Goal: Task Accomplishment & Management: Manage account settings

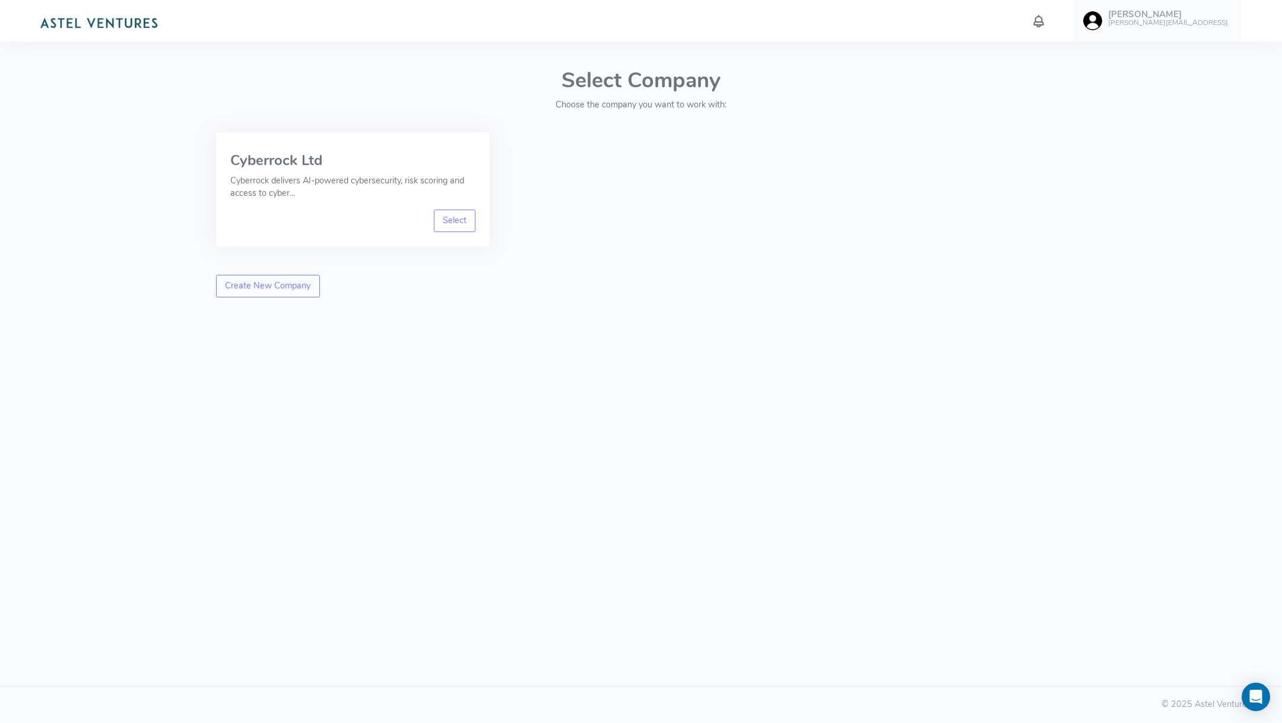
click at [450, 223] on link "Select" at bounding box center [455, 220] width 42 height 23
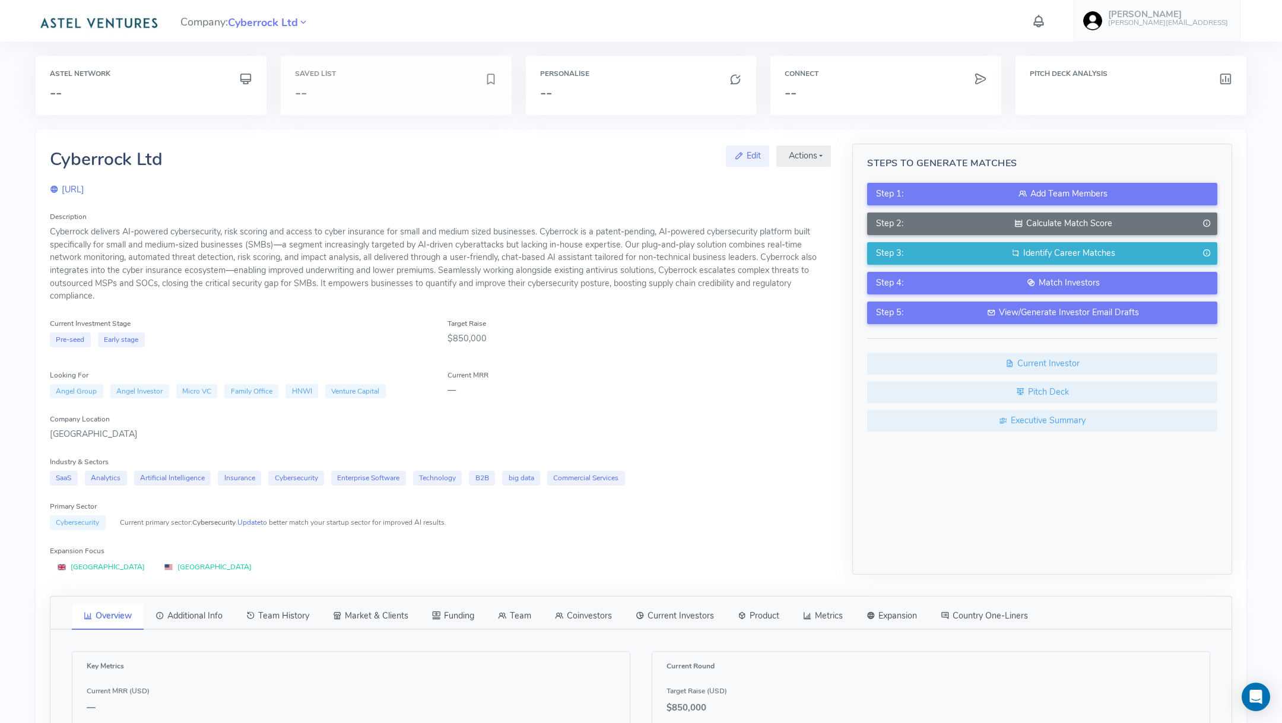
click at [434, 96] on h3 "--" at bounding box center [389, 92] width 189 height 15
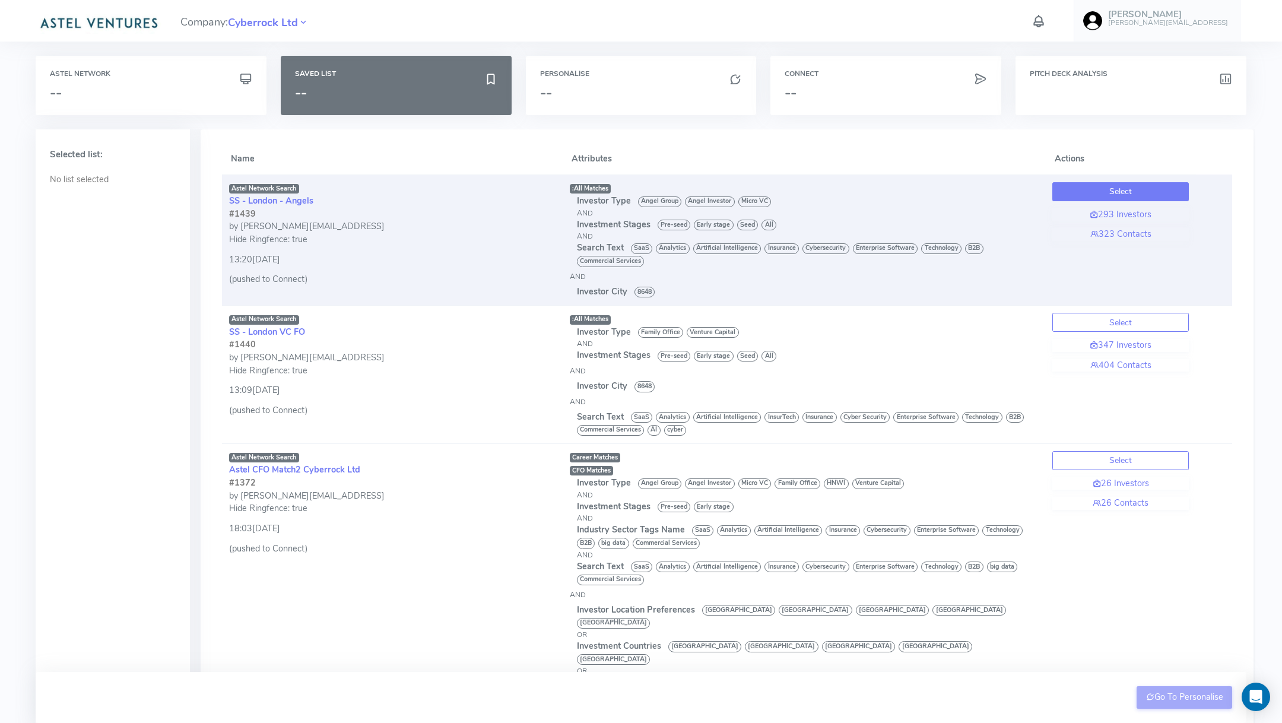
click at [1111, 184] on button "Select" at bounding box center [1120, 191] width 136 height 19
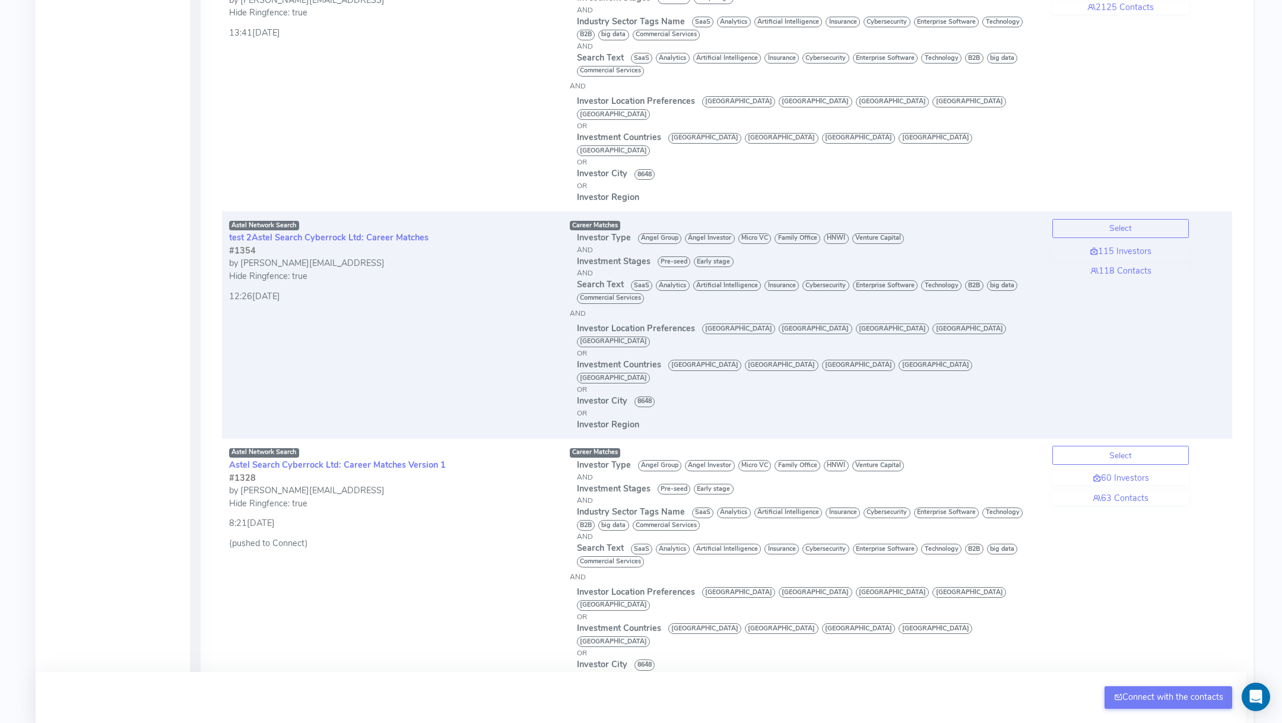
scroll to position [4500, 0]
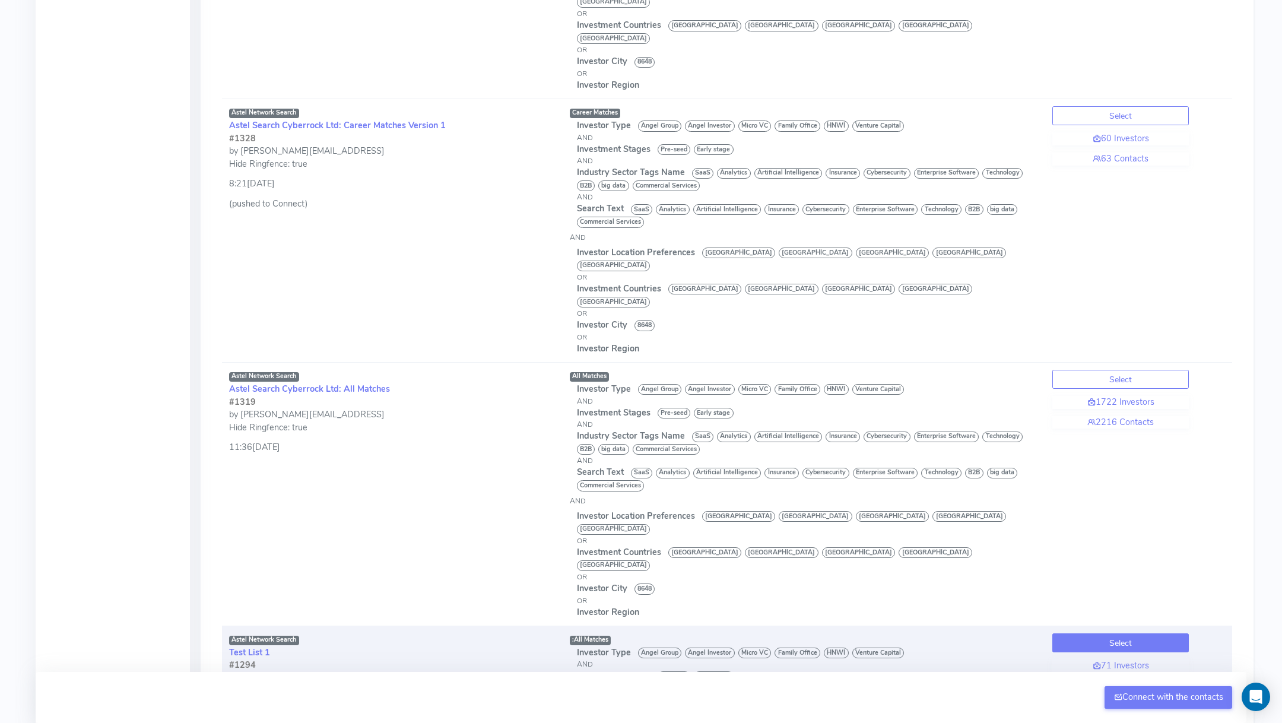
click at [1117, 633] on button "Select" at bounding box center [1120, 642] width 136 height 19
click at [1173, 694] on button "Go To Personalise" at bounding box center [1184, 697] width 96 height 23
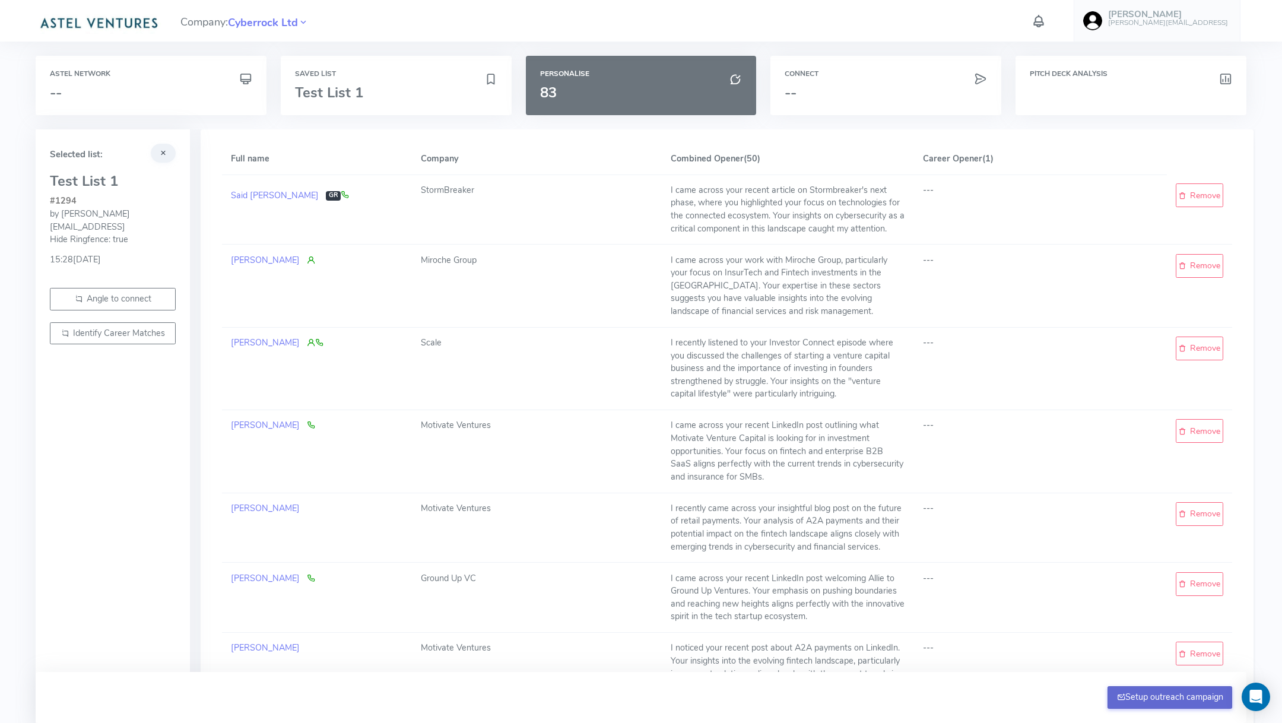
click at [1167, 698] on button "Setup outreach campaign" at bounding box center [1169, 697] width 125 height 23
click at [846, 90] on h3 "--" at bounding box center [885, 92] width 202 height 15
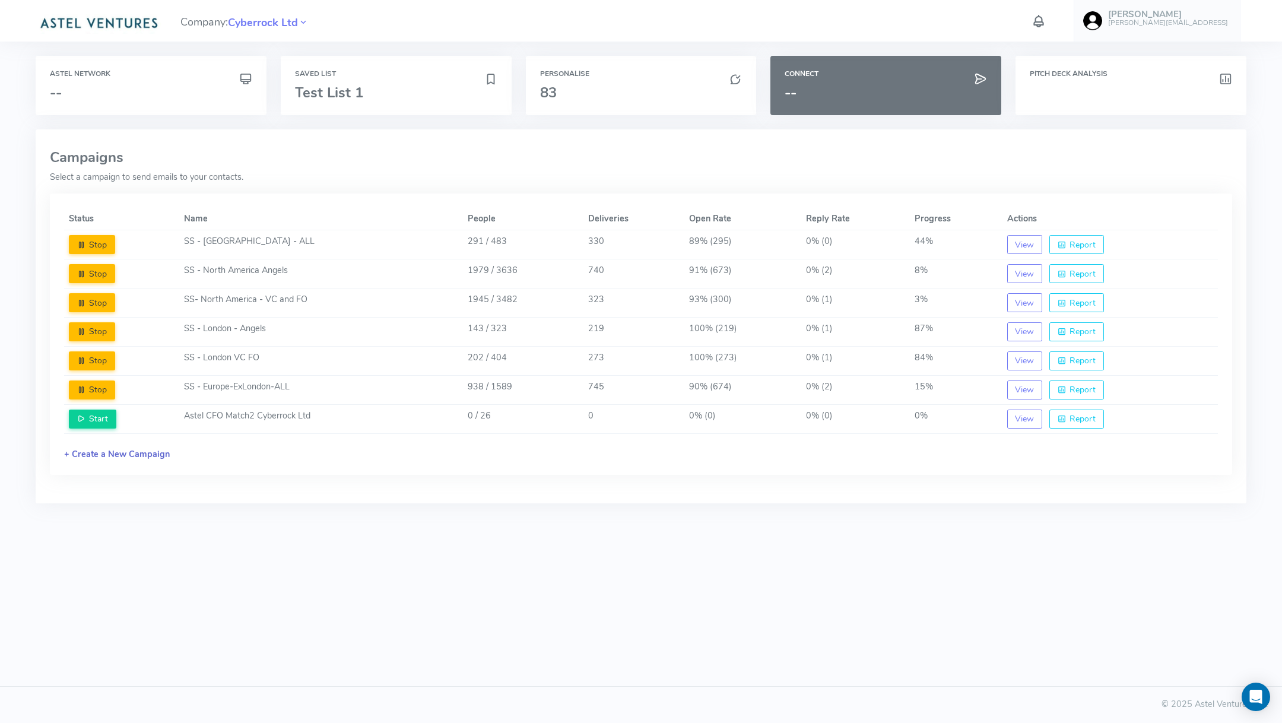
click at [101, 449] on link "+ Create a New Campaign" at bounding box center [117, 454] width 106 height 12
click at [128, 519] on link "Create New Campaign" at bounding box center [121, 517] width 115 height 23
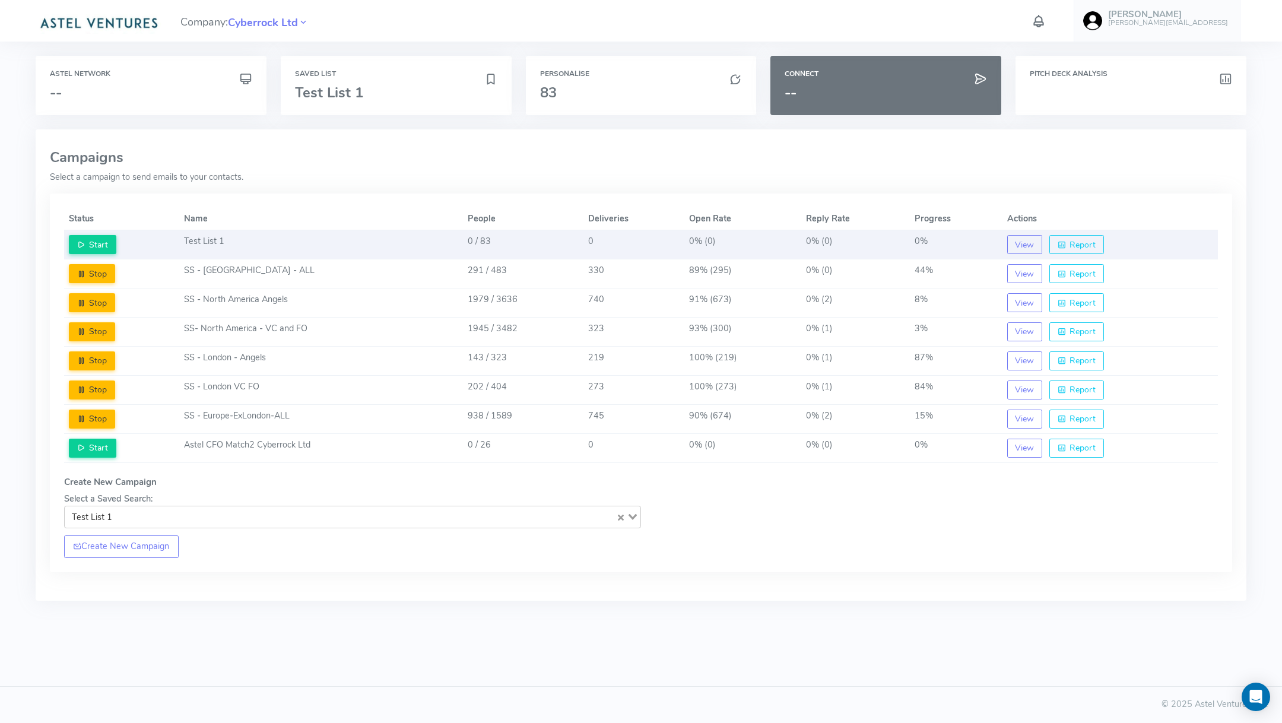
click at [343, 244] on td "Test List 1" at bounding box center [321, 244] width 284 height 29
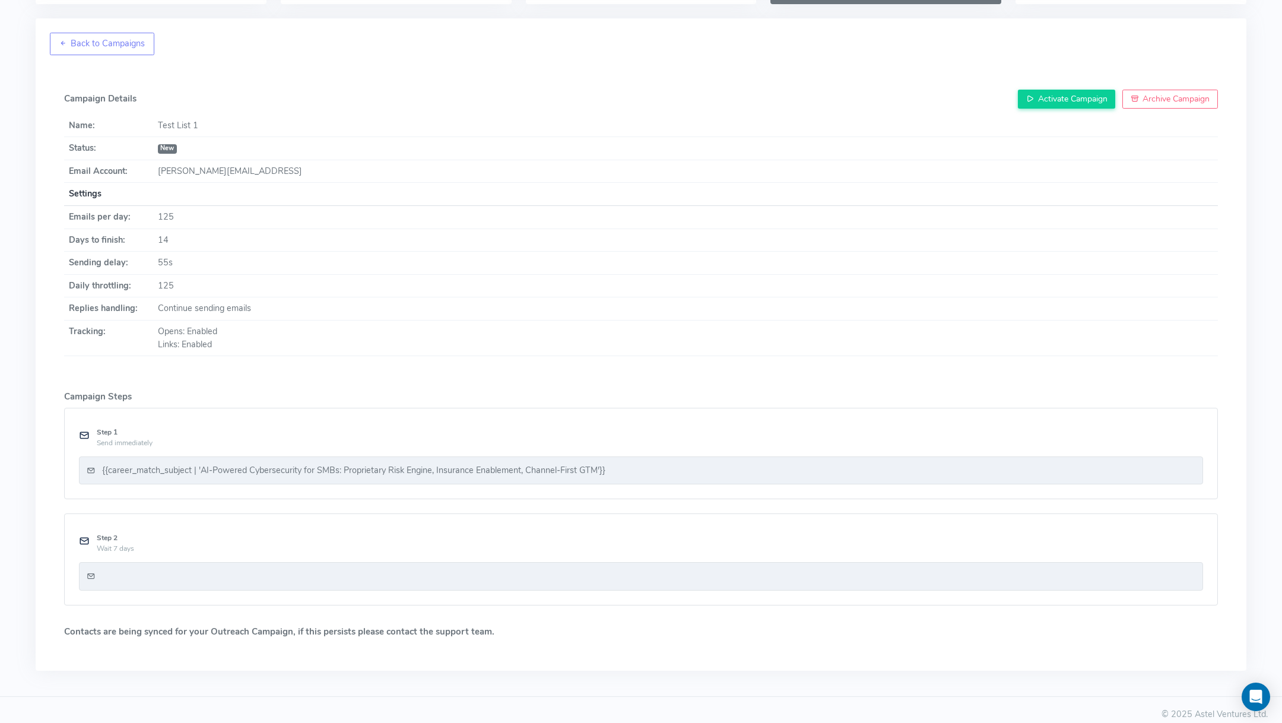
scroll to position [117, 0]
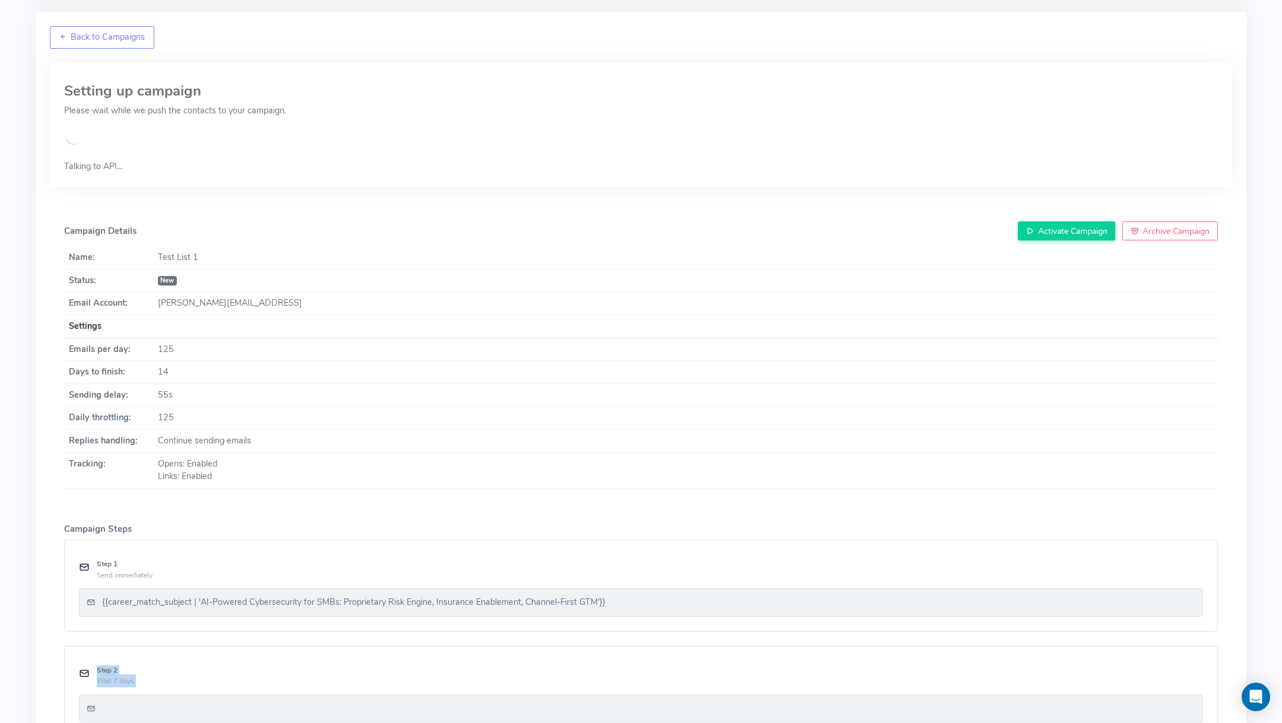
drag, startPoint x: 102, startPoint y: 624, endPoint x: 328, endPoint y: 628, distance: 225.5
click at [328, 628] on div "Campaign Details Activate Campaign Archive Campaign Name: Test List 1 Status: N…" at bounding box center [641, 494] width 1182 height 587
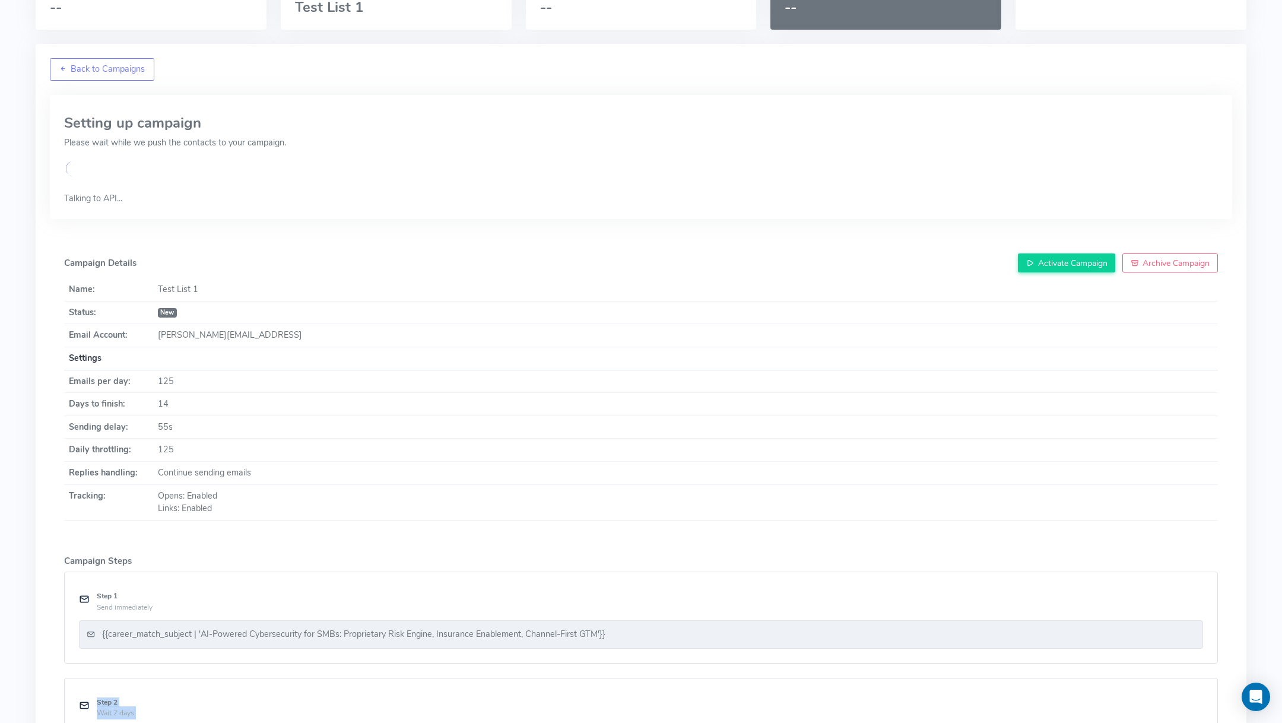
scroll to position [0, 0]
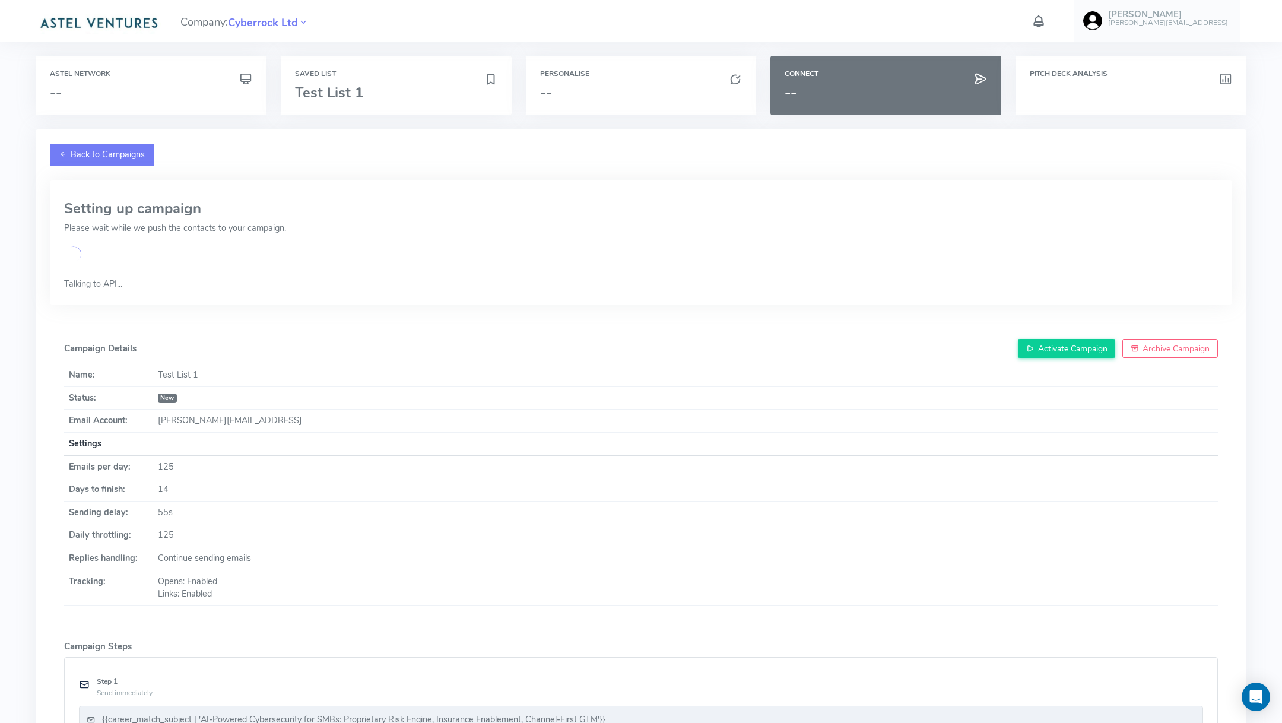
click at [93, 157] on link "Back to Campaigns" at bounding box center [102, 155] width 104 height 23
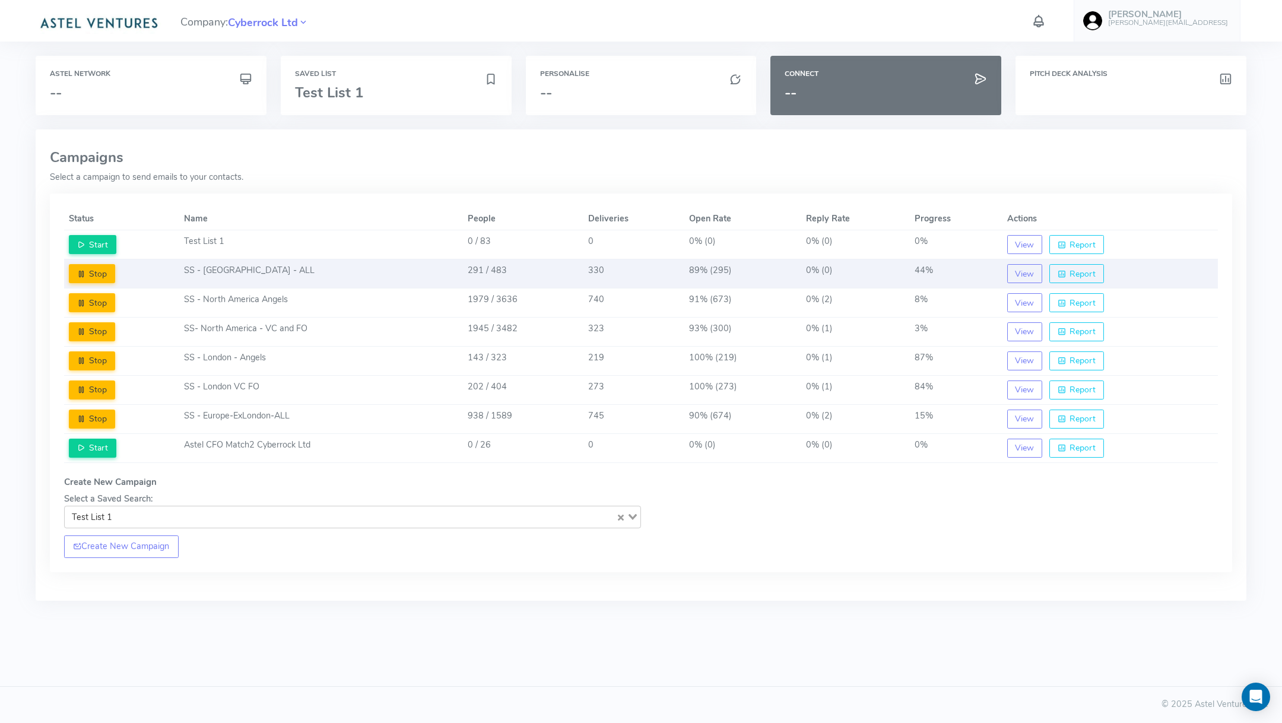
click at [294, 274] on td "SS - [GEOGRAPHIC_DATA] - ALL" at bounding box center [321, 273] width 284 height 29
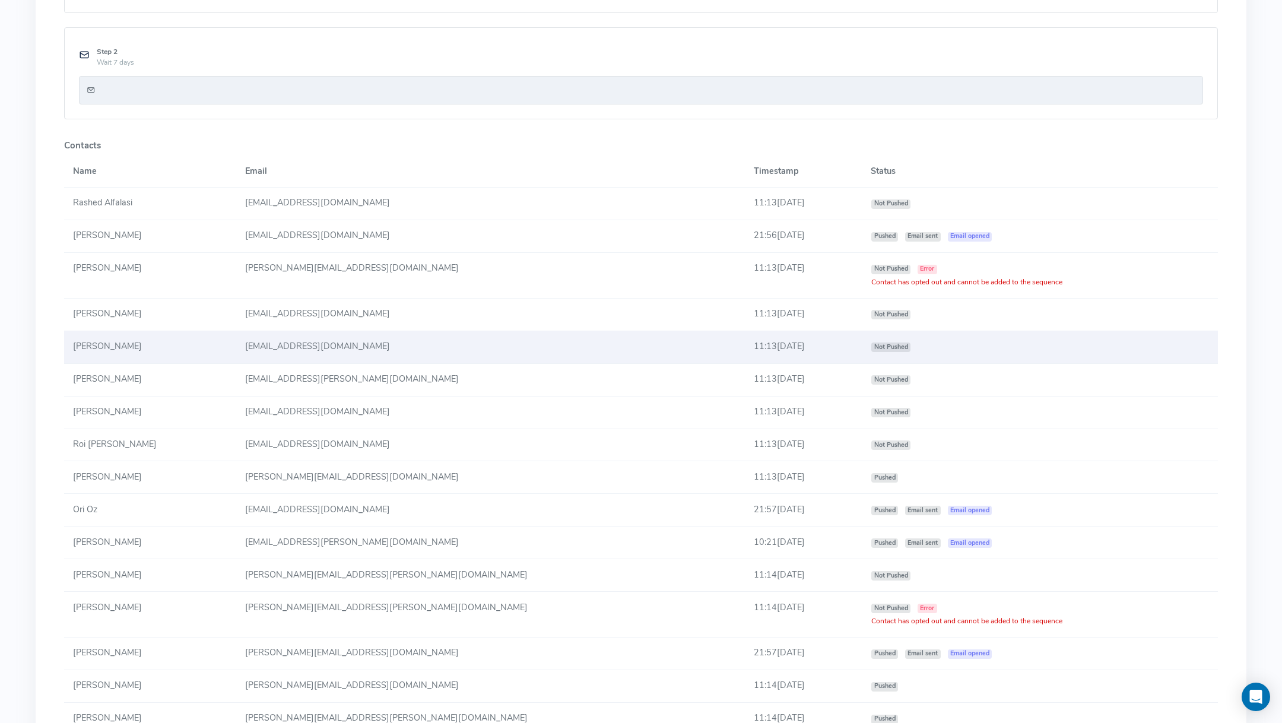
scroll to position [647, 0]
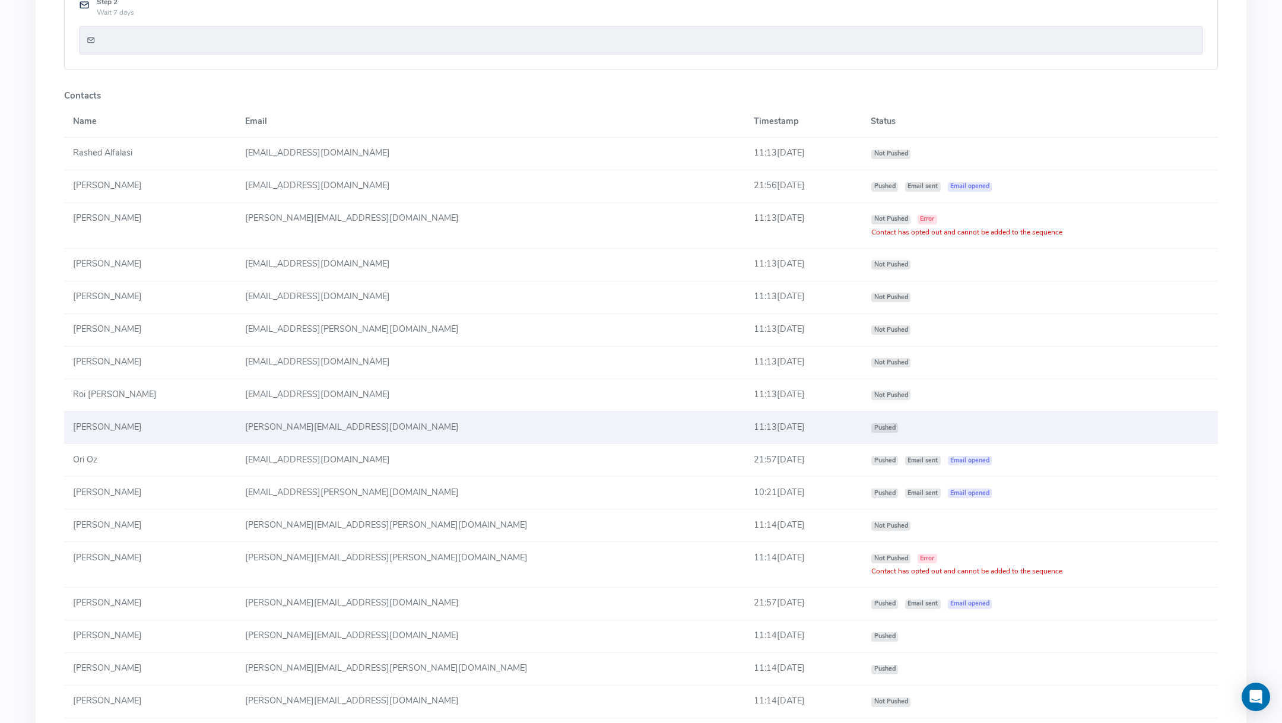
drag, startPoint x: 827, startPoint y: 258, endPoint x: 871, endPoint y: 415, distance: 163.4
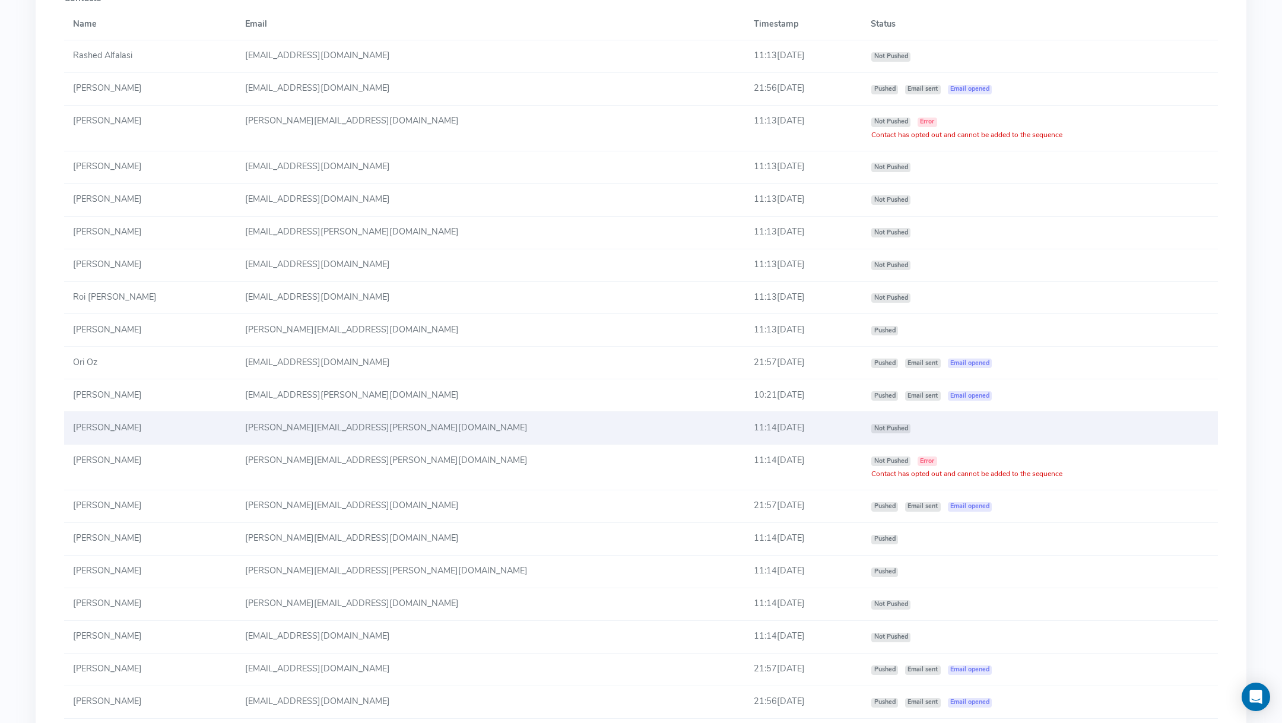
scroll to position [748, 0]
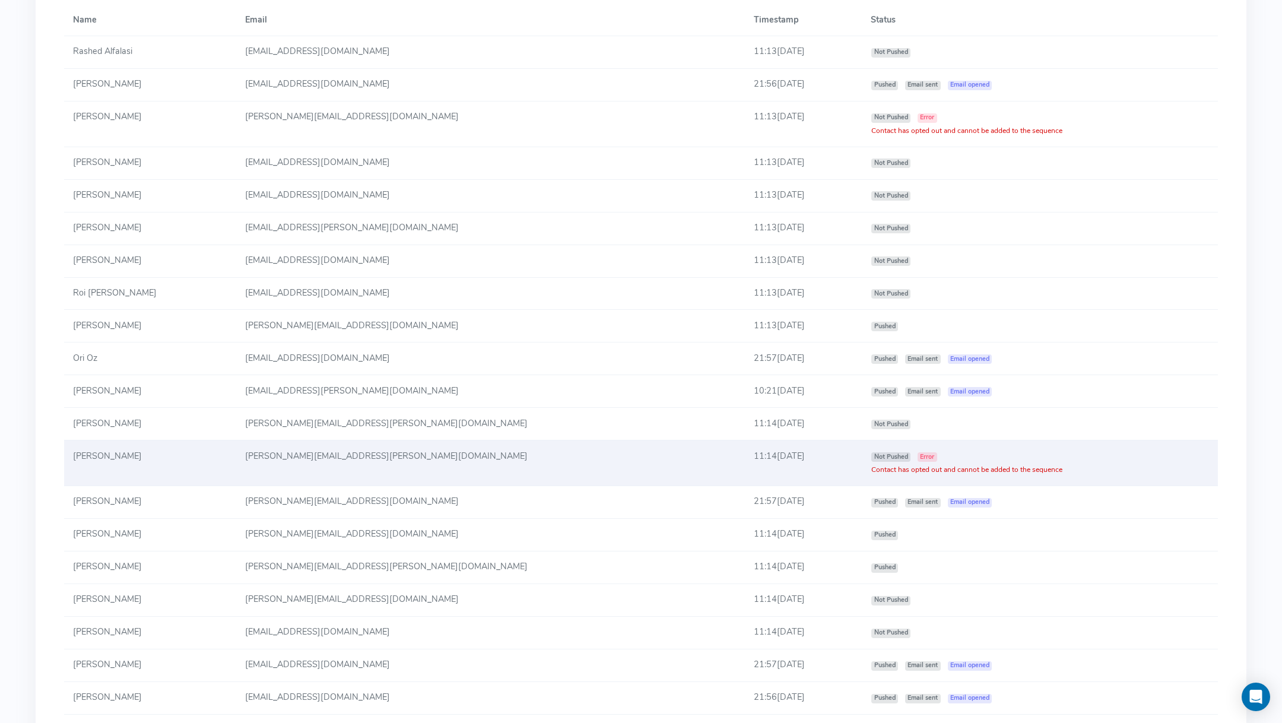
click at [871, 466] on span "Contact has opted out and cannot be added to the sequence" at bounding box center [966, 469] width 191 height 9
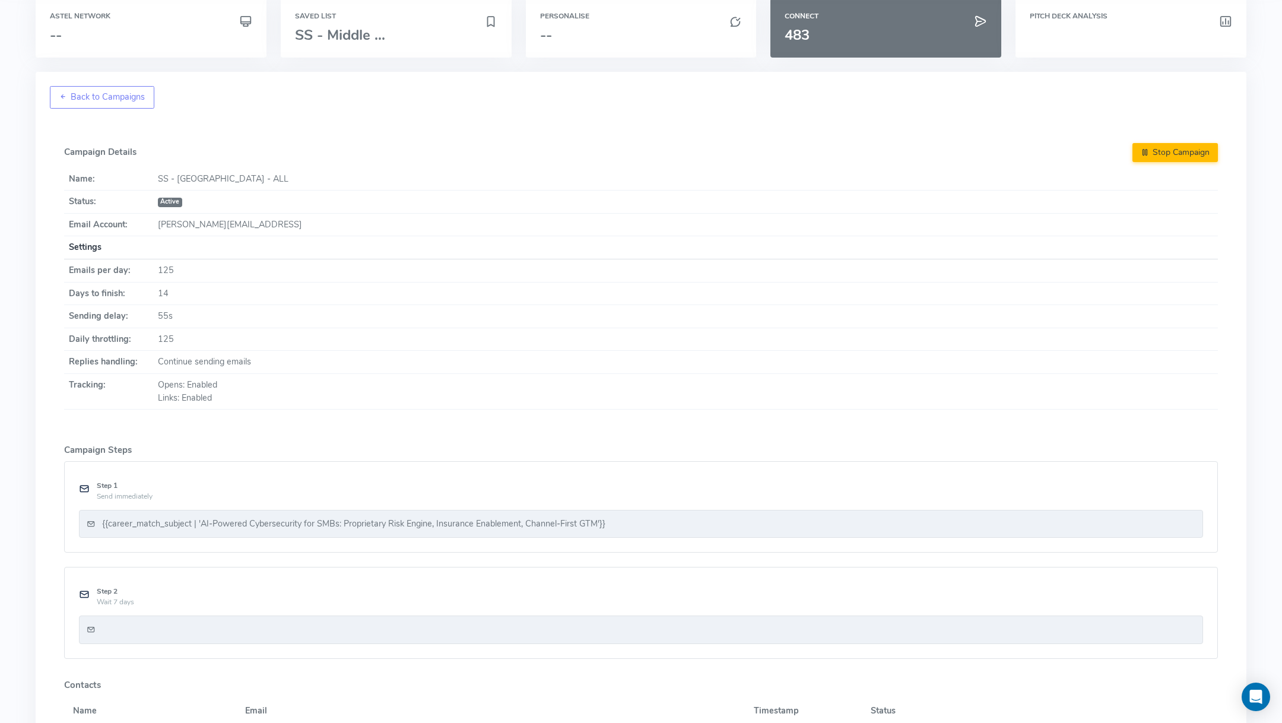
scroll to position [107, 0]
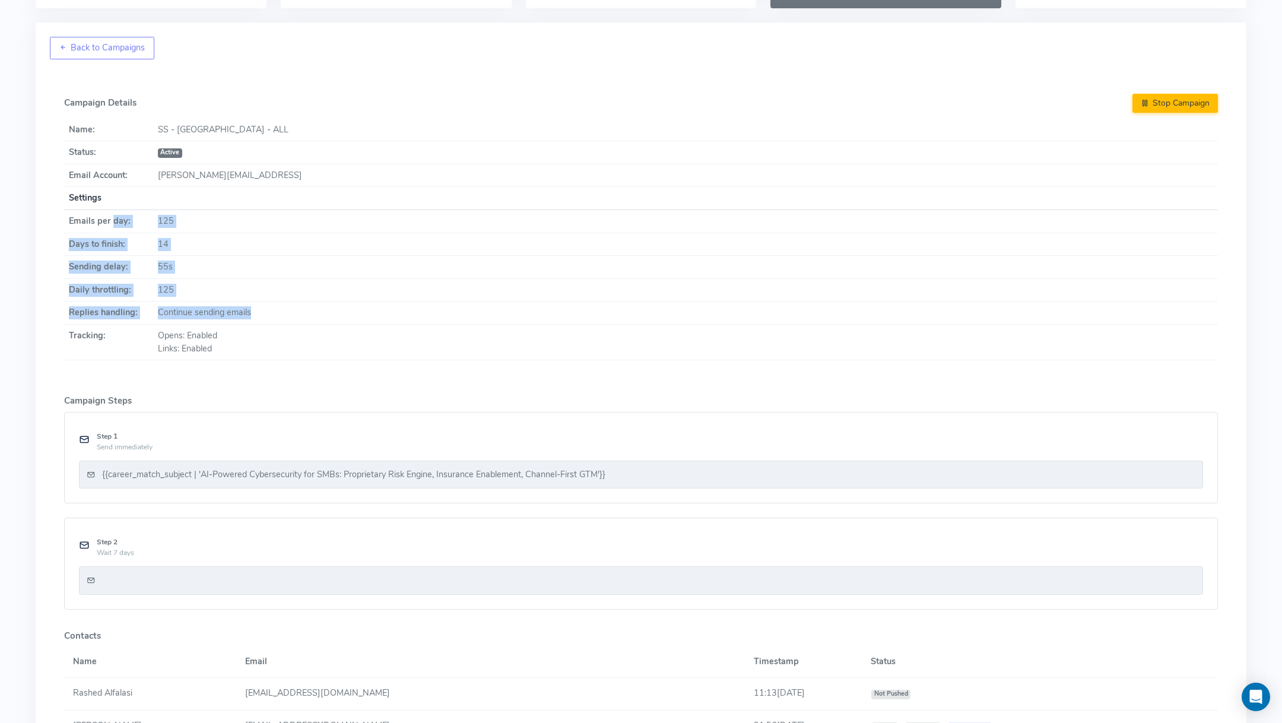
drag, startPoint x: 112, startPoint y: 220, endPoint x: 182, endPoint y: 322, distance: 123.8
click at [182, 322] on tbody "Name: SS - [GEOGRAPHIC_DATA] - ALL Status: Active Email Account: [PERSON_NAME][…" at bounding box center [641, 240] width 1154 height 242
click at [174, 225] on td "125" at bounding box center [685, 220] width 1065 height 23
click at [164, 221] on td "125" at bounding box center [685, 220] width 1065 height 23
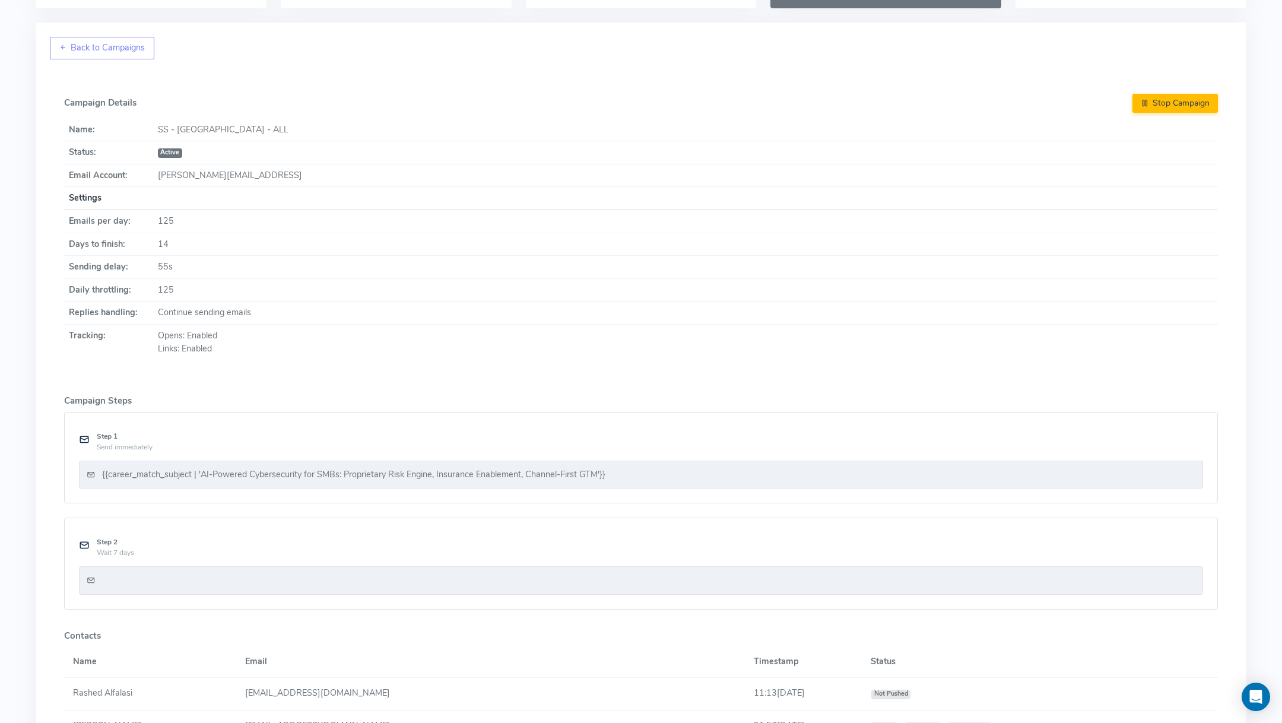
click at [165, 256] on td "55s" at bounding box center [685, 267] width 1065 height 23
click at [163, 238] on td "14" at bounding box center [685, 244] width 1065 height 23
drag, startPoint x: 108, startPoint y: 220, endPoint x: 188, endPoint y: 296, distance: 110.0
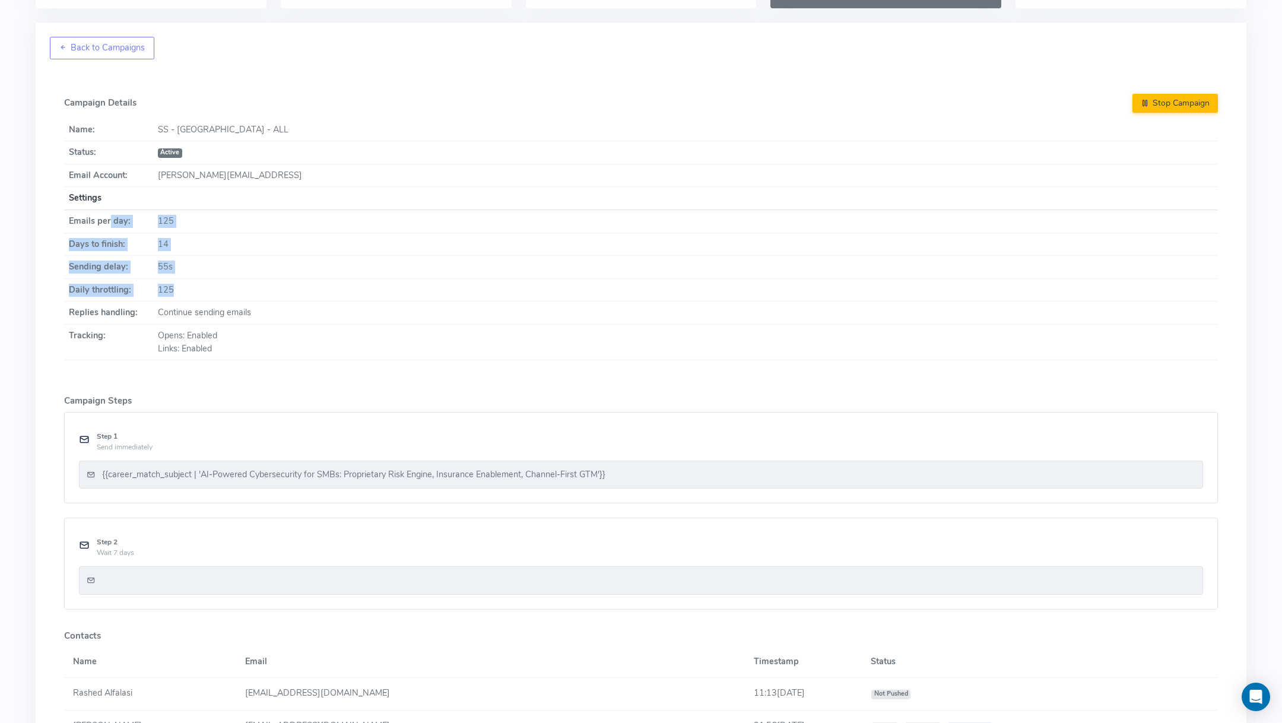
click at [188, 295] on tbody "Name: SS - [GEOGRAPHIC_DATA] - ALL Status: Active Email Account: [PERSON_NAME][…" at bounding box center [641, 240] width 1154 height 242
click at [188, 296] on td "125" at bounding box center [685, 289] width 1065 height 23
click at [163, 216] on td "125" at bounding box center [685, 220] width 1065 height 23
drag, startPoint x: 155, startPoint y: 216, endPoint x: 179, endPoint y: 295, distance: 82.4
click at [179, 294] on tbody "Name: SS - [GEOGRAPHIC_DATA] - ALL Status: Active Email Account: [PERSON_NAME][…" at bounding box center [641, 240] width 1154 height 242
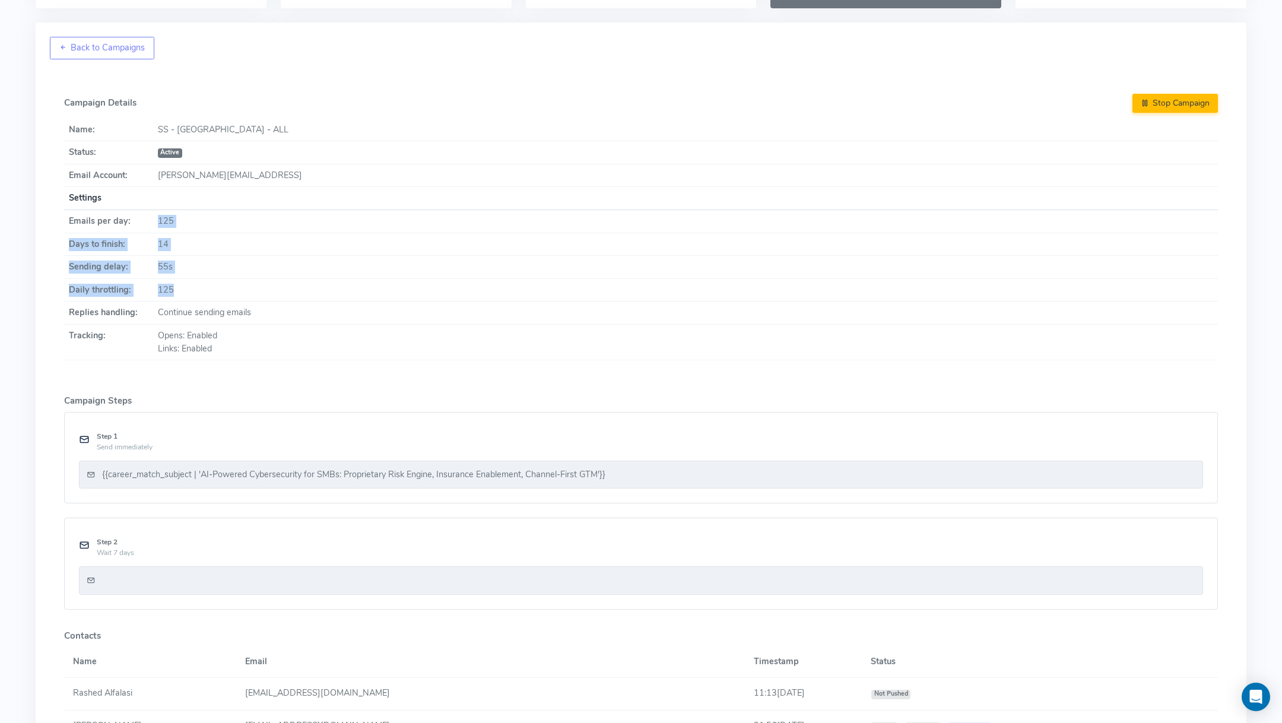
click at [179, 295] on td "125" at bounding box center [685, 289] width 1065 height 23
drag, startPoint x: 179, startPoint y: 295, endPoint x: 61, endPoint y: 217, distance: 141.9
drag, startPoint x: 66, startPoint y: 220, endPoint x: 155, endPoint y: 310, distance: 126.3
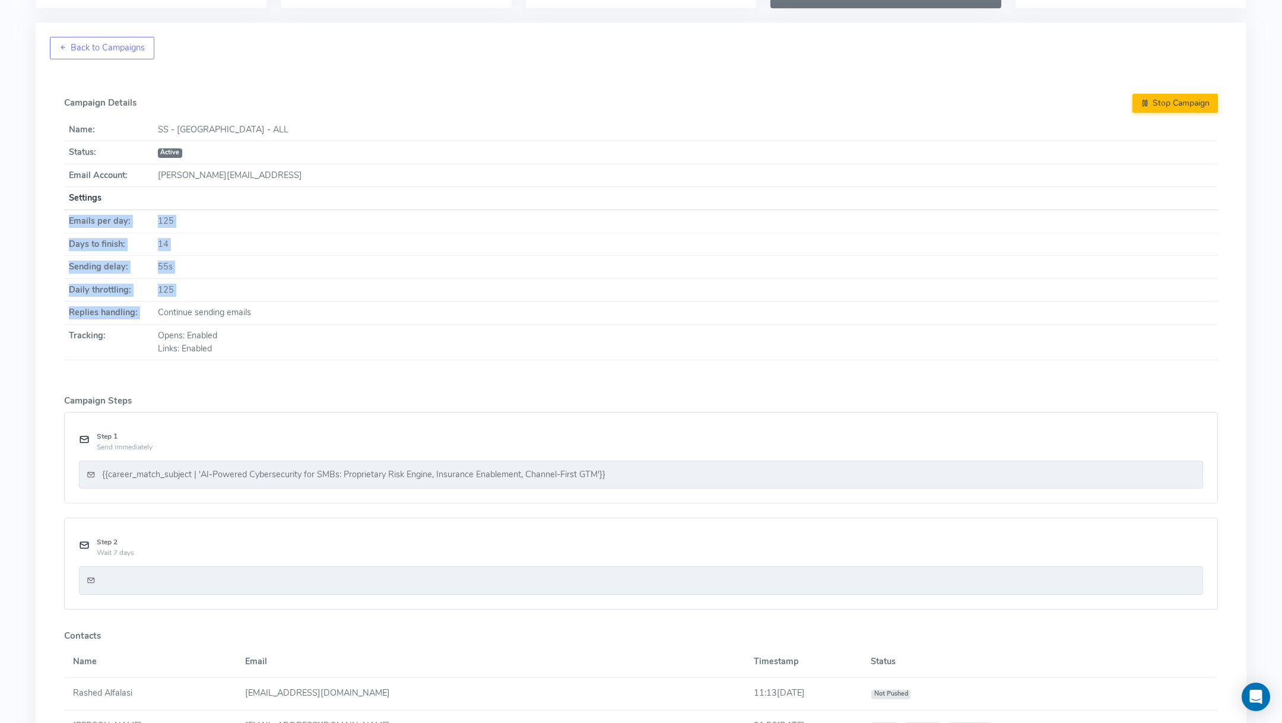
click at [155, 310] on tbody "Name: SS - [GEOGRAPHIC_DATA] - ALL Status: Active Email Account: [PERSON_NAME][…" at bounding box center [641, 240] width 1154 height 242
click at [366, 474] on div "{{career_match_subject | 'AI-Powered Cybersecurity for SMBs: Proprietary Risk E…" at bounding box center [353, 474] width 503 height 13
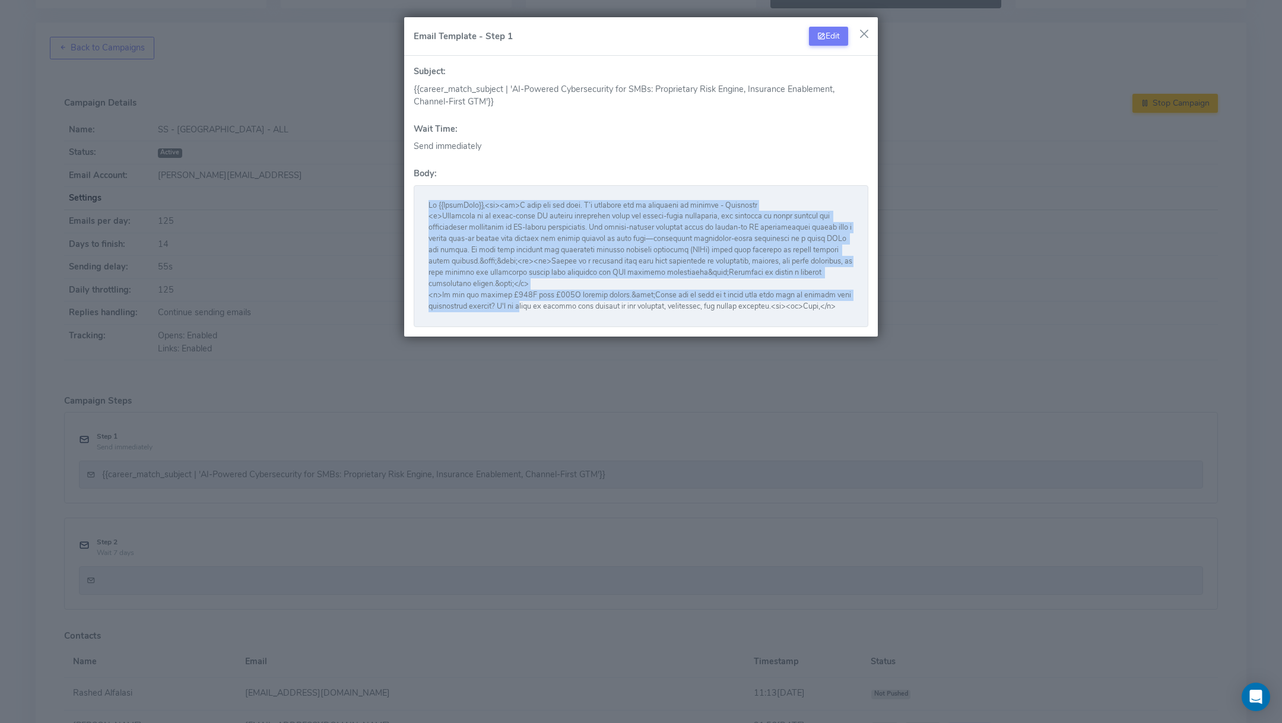
drag, startPoint x: 446, startPoint y: 196, endPoint x: 522, endPoint y: 306, distance: 134.3
click at [522, 306] on div at bounding box center [641, 256] width 455 height 142
click at [817, 41] on icon at bounding box center [821, 35] width 8 height 11
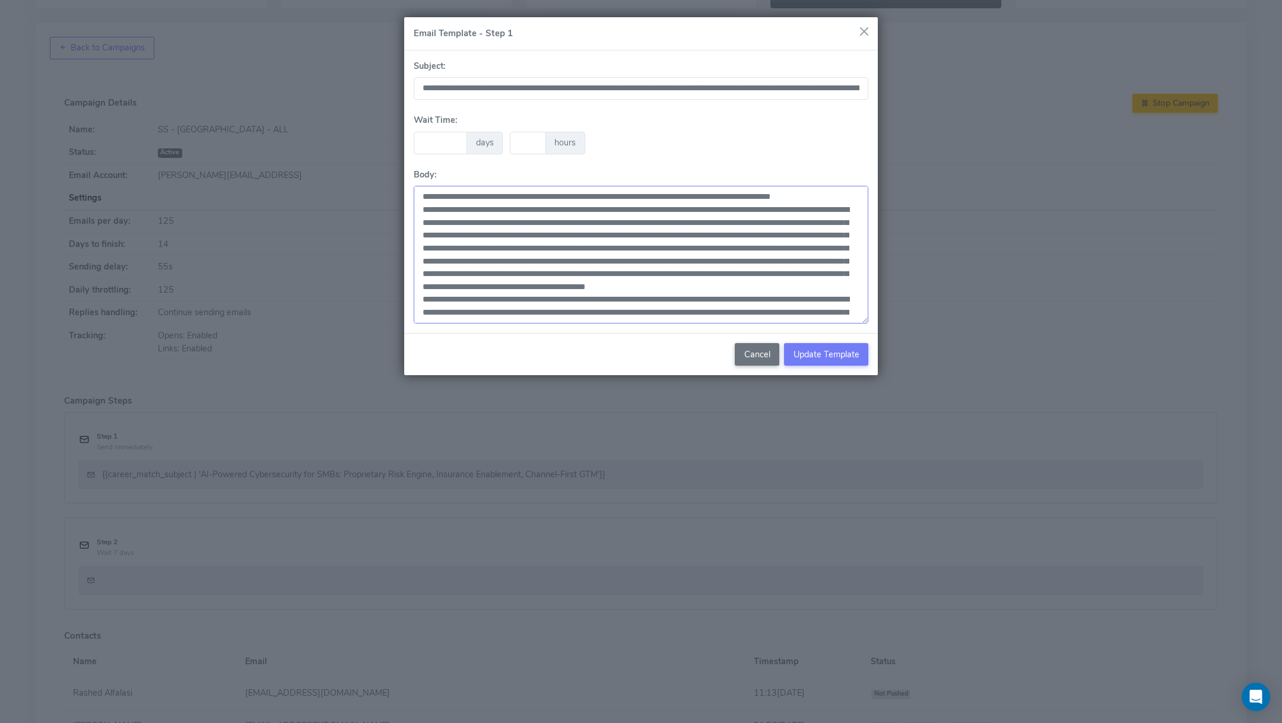
drag, startPoint x: 607, startPoint y: 214, endPoint x: 618, endPoint y: 301, distance: 87.9
click at [618, 301] on textarea at bounding box center [641, 255] width 455 height 138
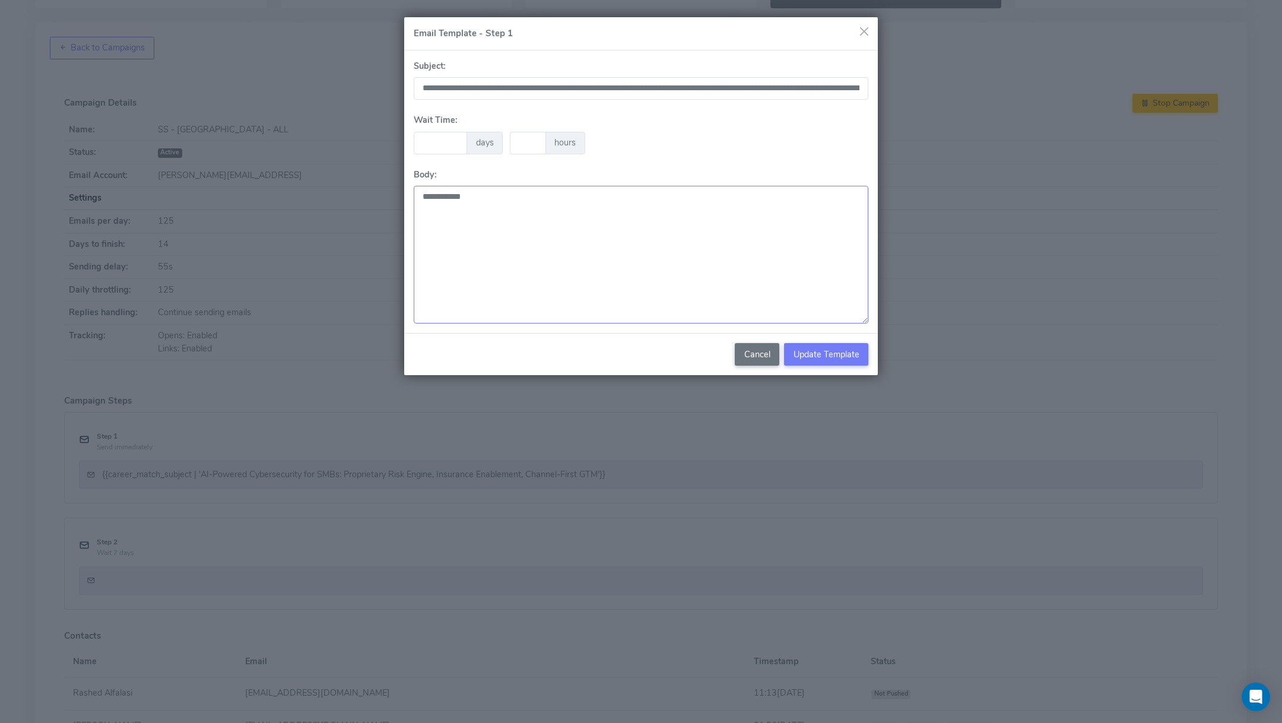
type textarea "**********"
click at [865, 34] on button "button" at bounding box center [864, 32] width 18 height 18
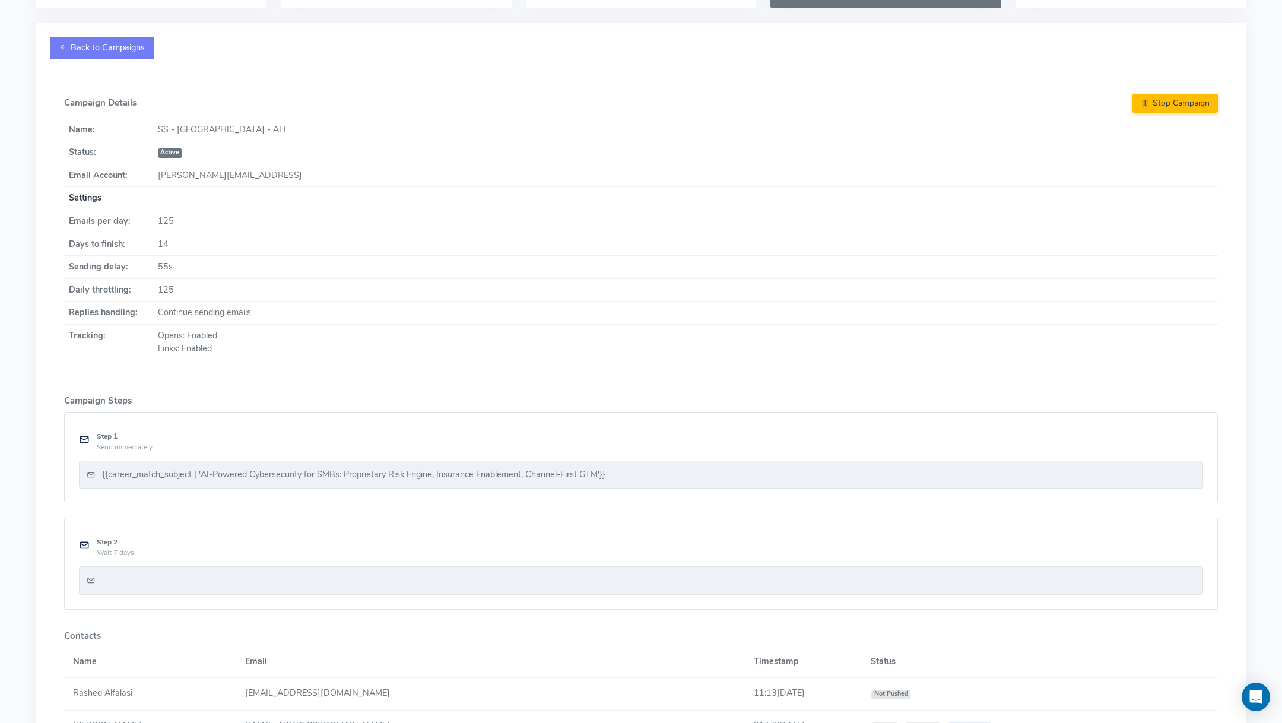
click at [69, 52] on link "Back to Campaigns" at bounding box center [102, 48] width 104 height 23
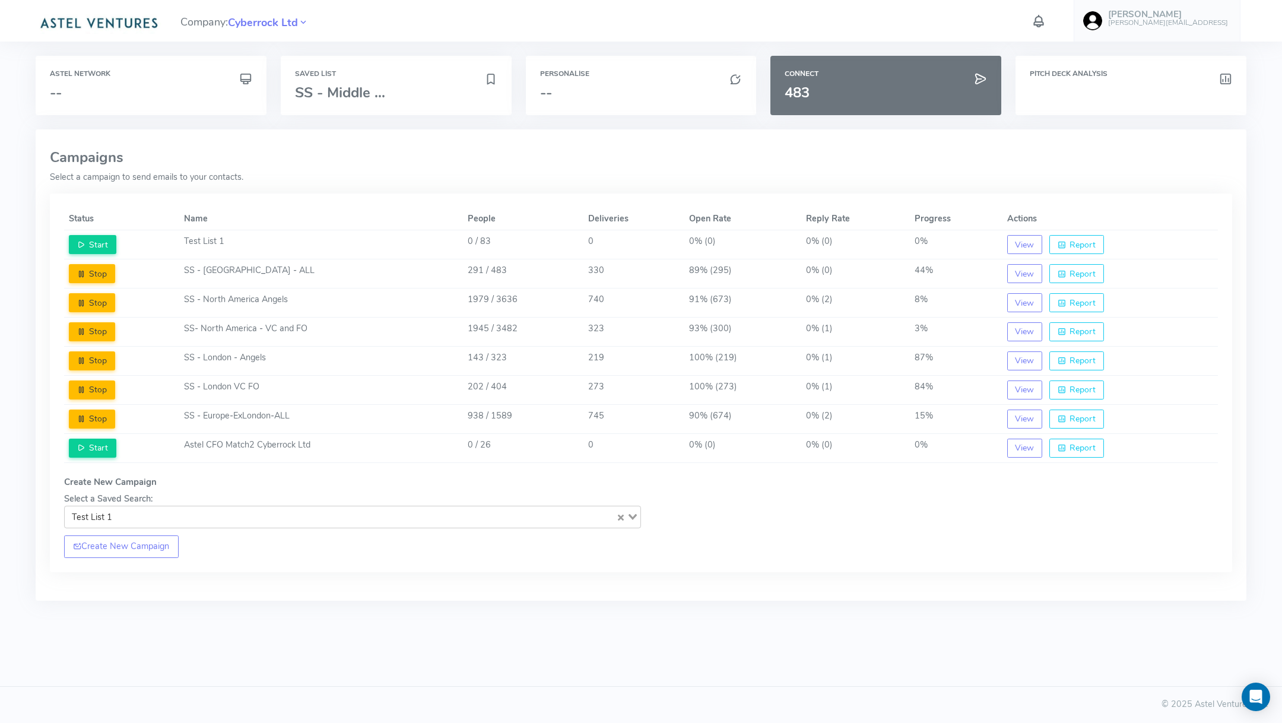
scroll to position [0, 0]
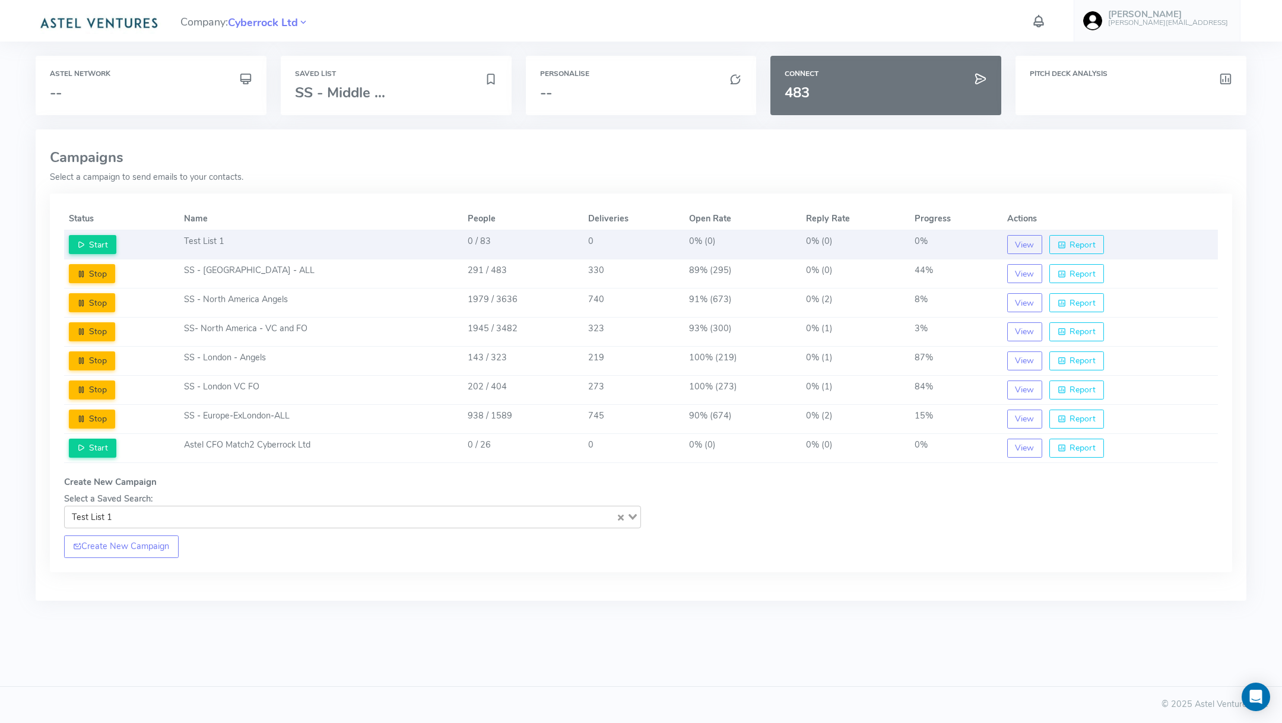
click at [310, 248] on td "Test List 1" at bounding box center [321, 244] width 284 height 29
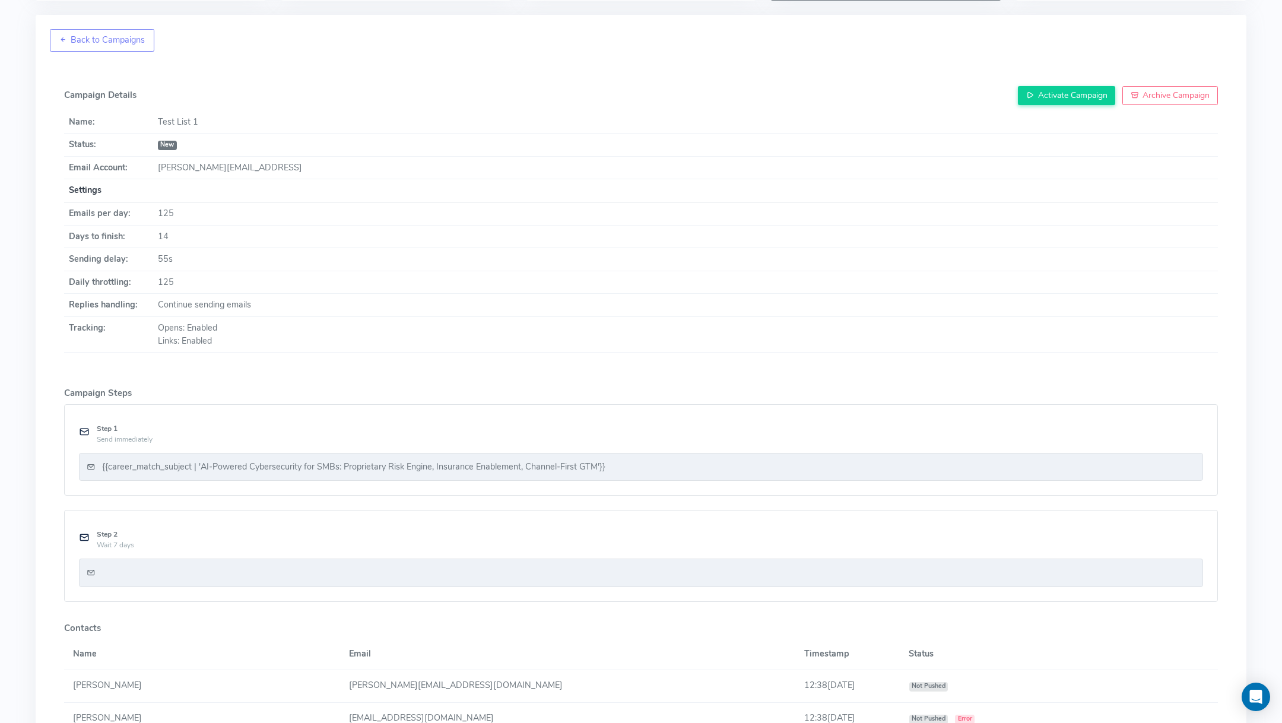
scroll to position [116, 0]
click at [498, 459] on div "{{career_match_subject | 'AI-Powered Cybersecurity for SMBs: Proprietary Risk E…" at bounding box center [353, 465] width 503 height 13
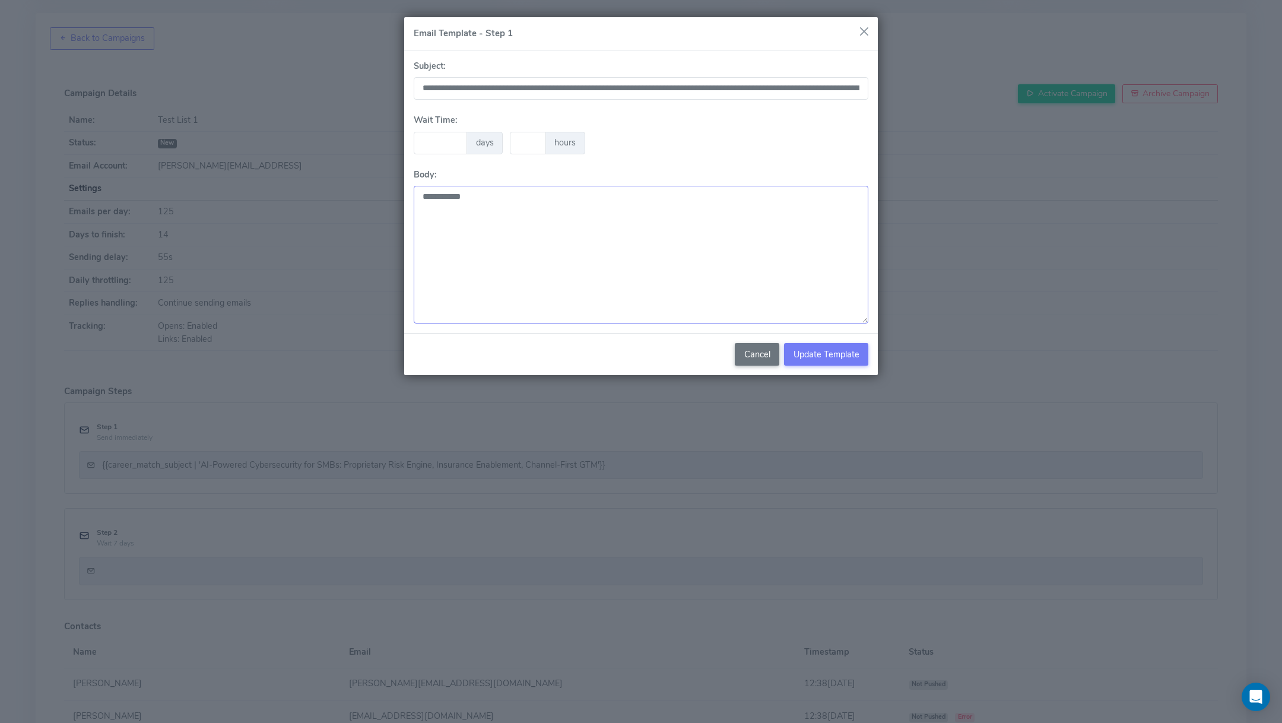
click at [558, 211] on textarea "**********" at bounding box center [641, 255] width 455 height 138
click at [760, 353] on button "Cancel" at bounding box center [757, 354] width 45 height 23
click at [766, 355] on button "Cancel" at bounding box center [757, 354] width 45 height 23
click at [870, 33] on button "button" at bounding box center [864, 32] width 18 height 18
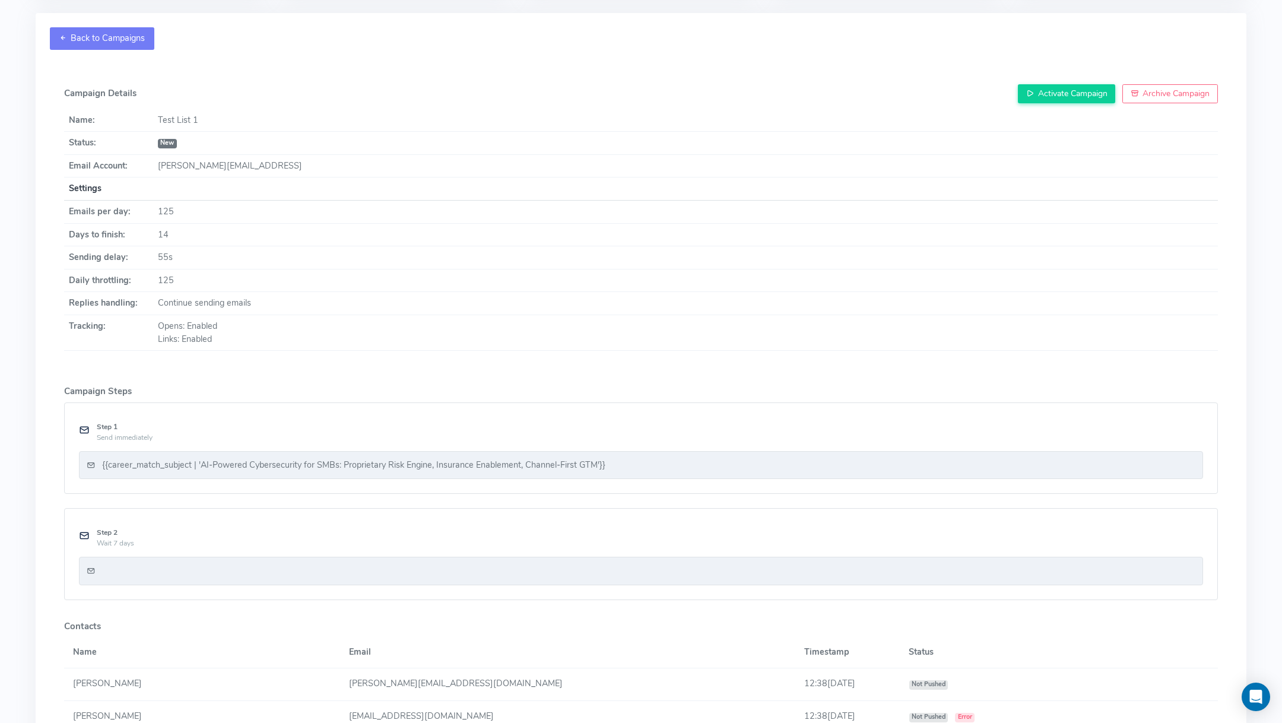
click at [68, 33] on link "Back to Campaigns" at bounding box center [102, 38] width 104 height 23
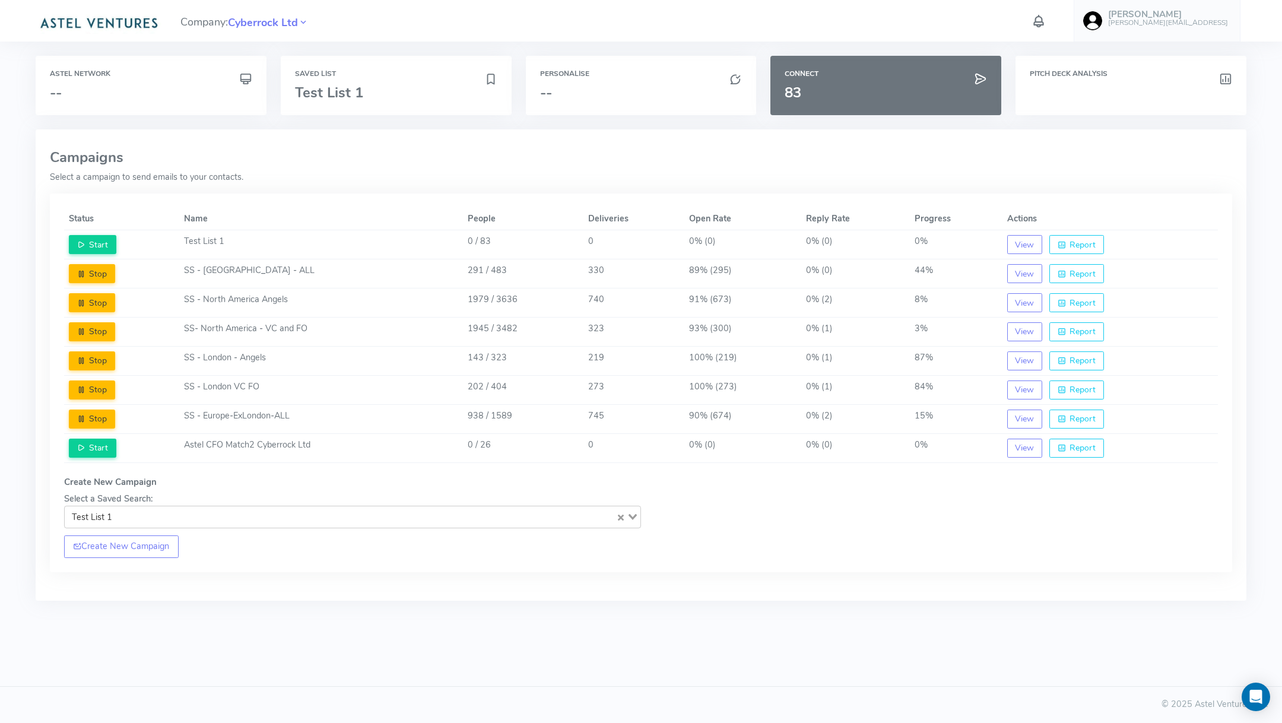
scroll to position [0, 0]
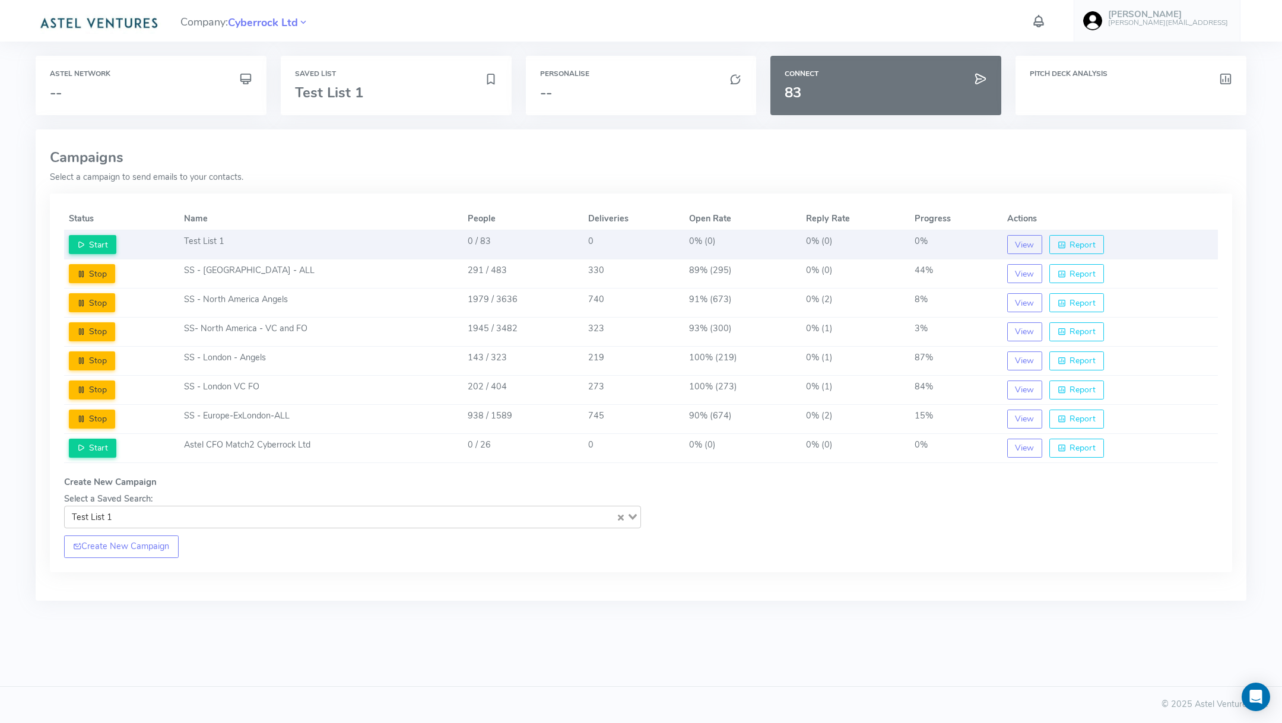
click at [320, 248] on td "Test List 1" at bounding box center [321, 244] width 284 height 29
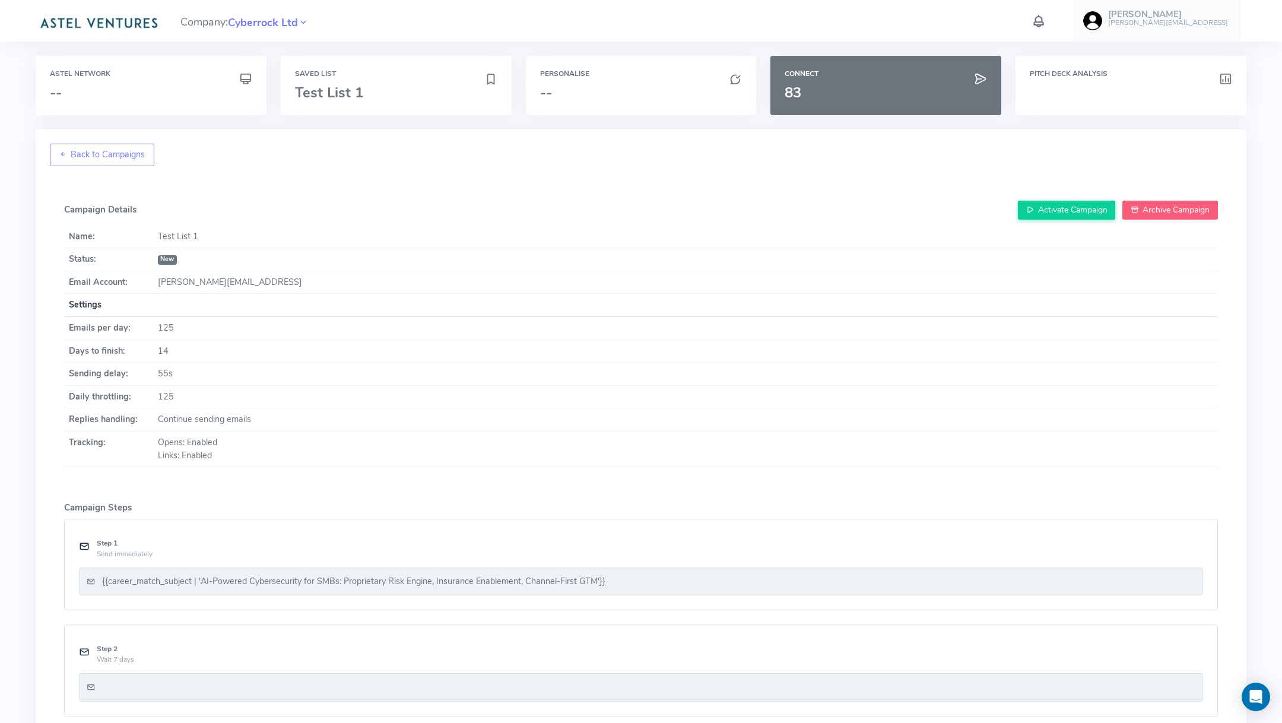
click at [1178, 214] on button "Archive Campaign" at bounding box center [1170, 210] width 96 height 19
